Goal: Information Seeking & Learning: Learn about a topic

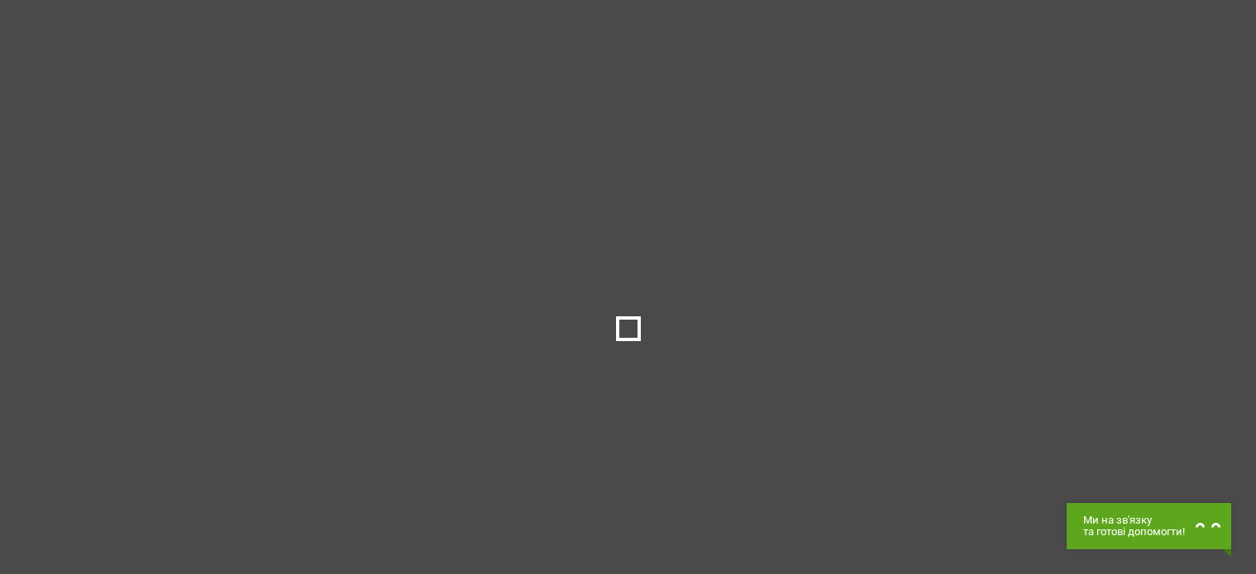
select select
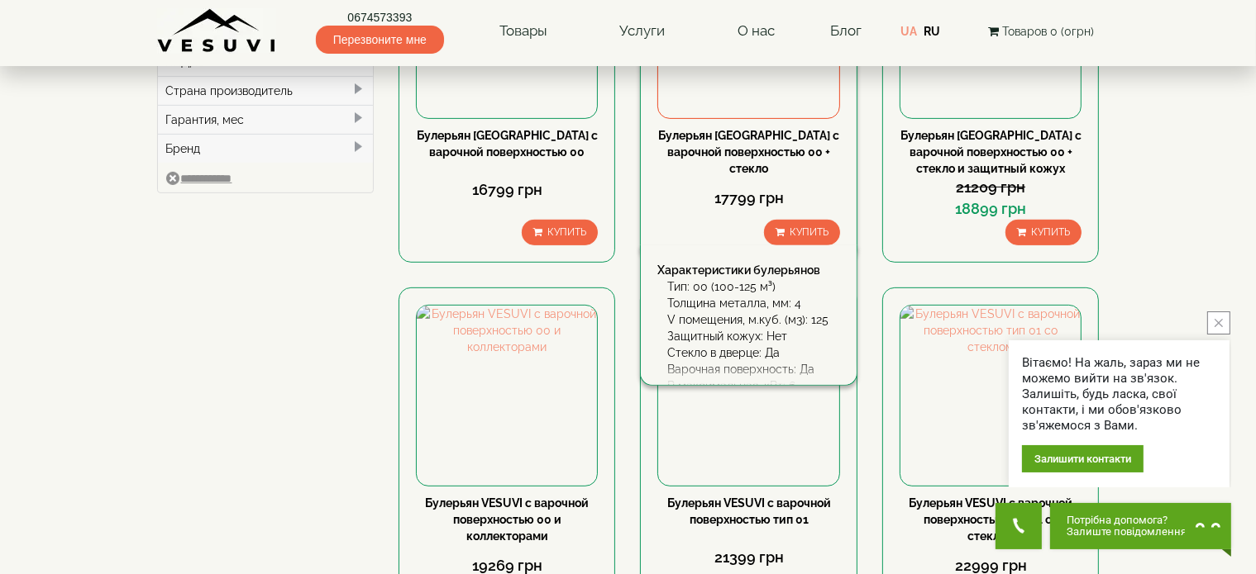
scroll to position [496, 0]
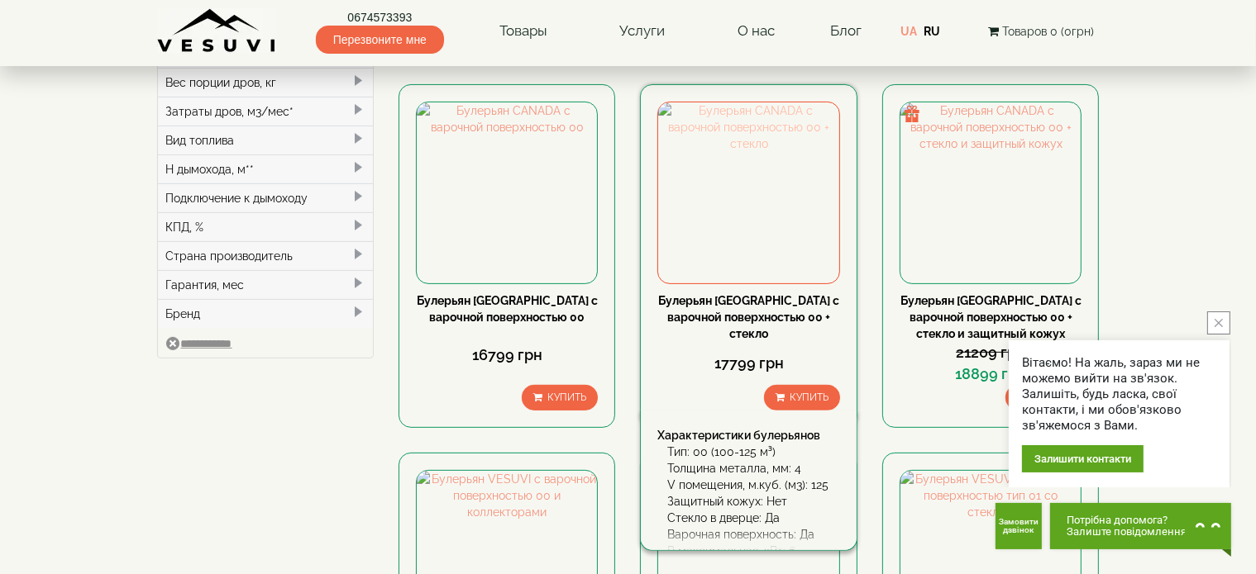
click at [725, 202] on img at bounding box center [748, 192] width 180 height 180
